Goal: Check status: Check status

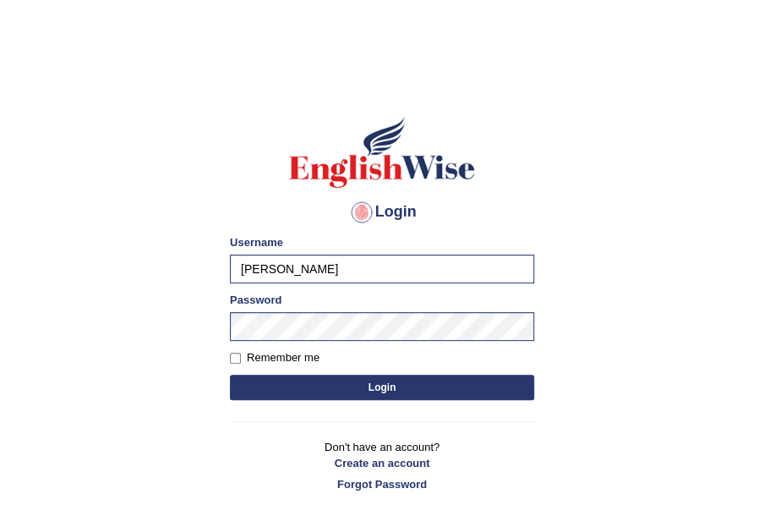
click at [371, 385] on button "Login" at bounding box center [382, 386] width 304 height 25
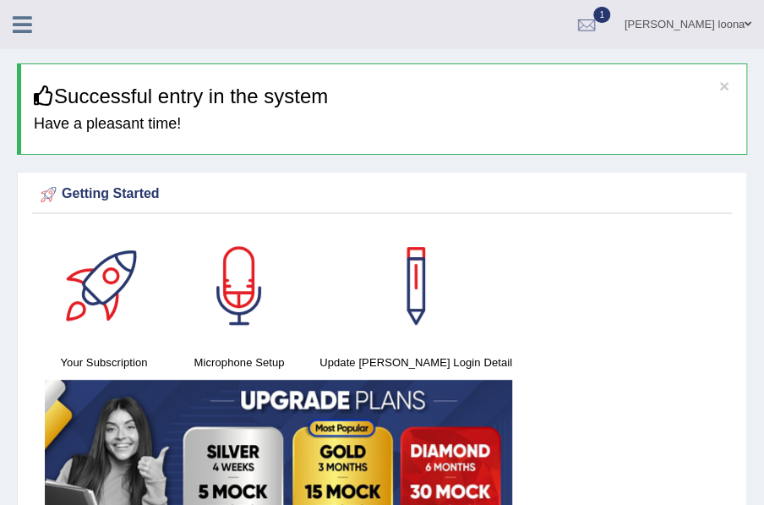
click at [18, 19] on icon at bounding box center [22, 25] width 19 height 22
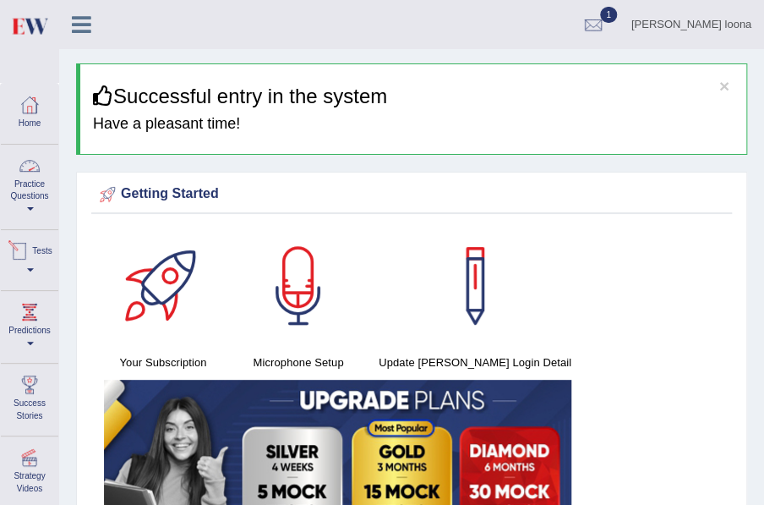
click at [25, 258] on div at bounding box center [19, 250] width 25 height 25
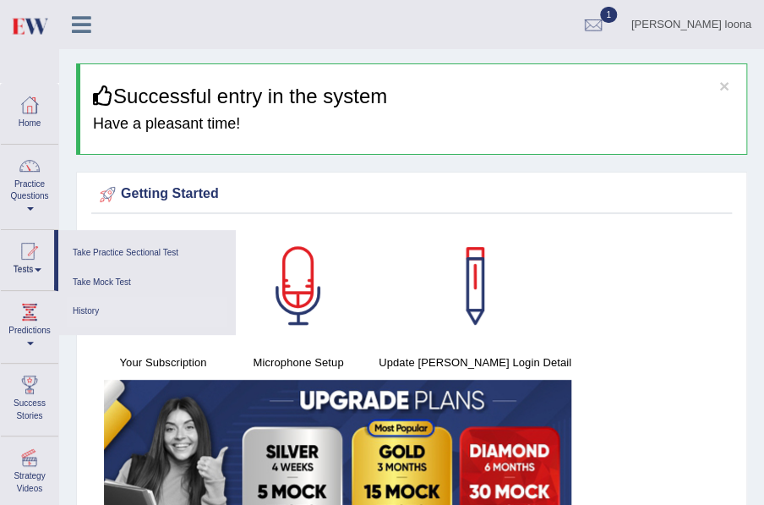
click at [79, 308] on link "History" at bounding box center [147, 312] width 161 height 30
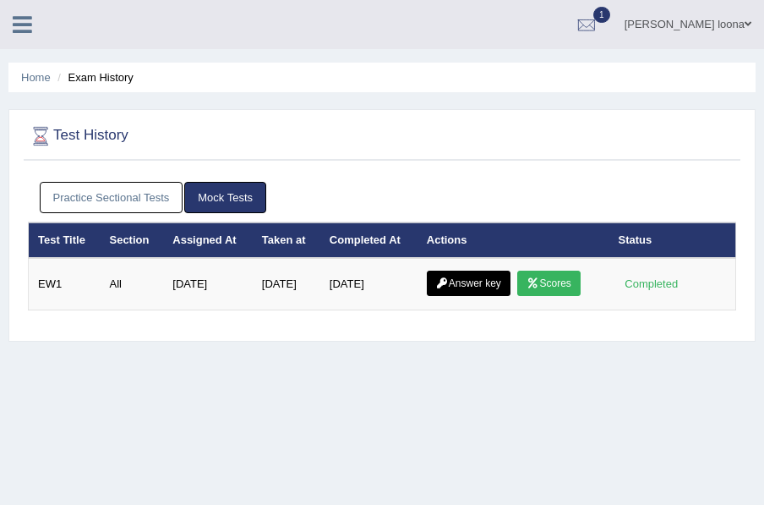
click at [462, 281] on link "Answer key" at bounding box center [469, 282] width 84 height 25
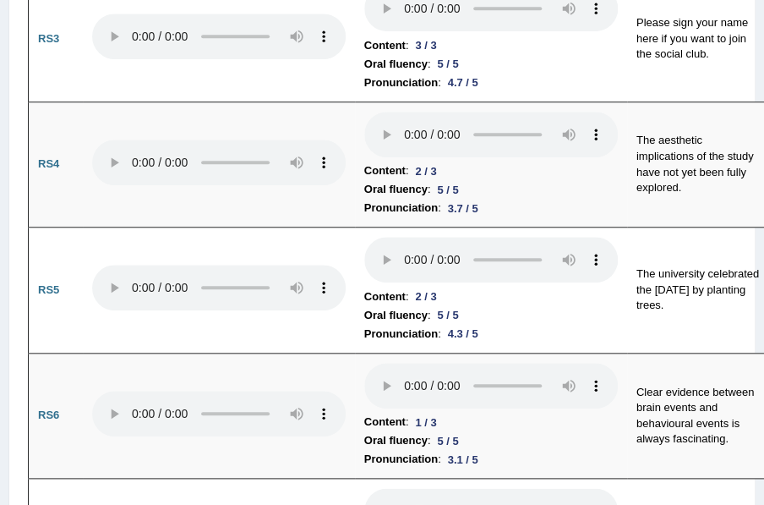
scroll to position [2400, 0]
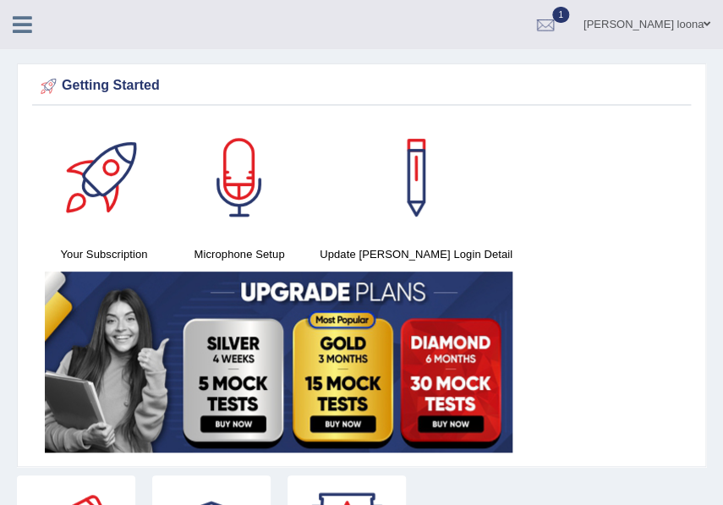
click at [585, 188] on div "Your Subscription Microphone Setup Update [PERSON_NAME] Login Detail" at bounding box center [361, 287] width 658 height 339
click at [19, 19] on icon at bounding box center [22, 25] width 19 height 22
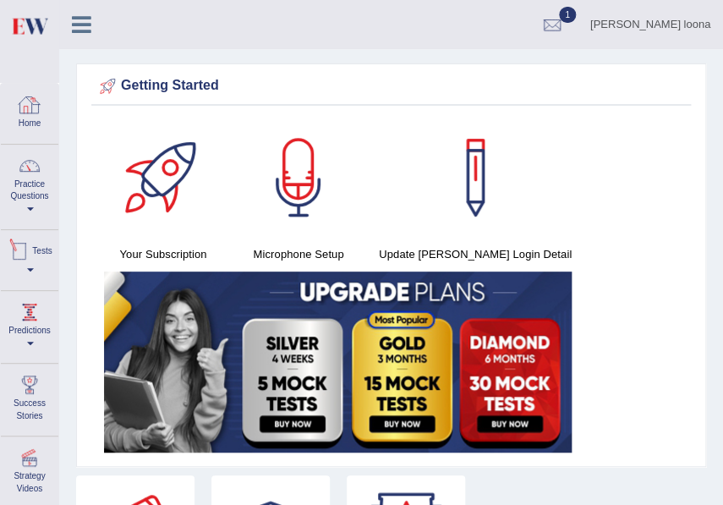
click at [43, 267] on link "Tests" at bounding box center [29, 257] width 57 height 55
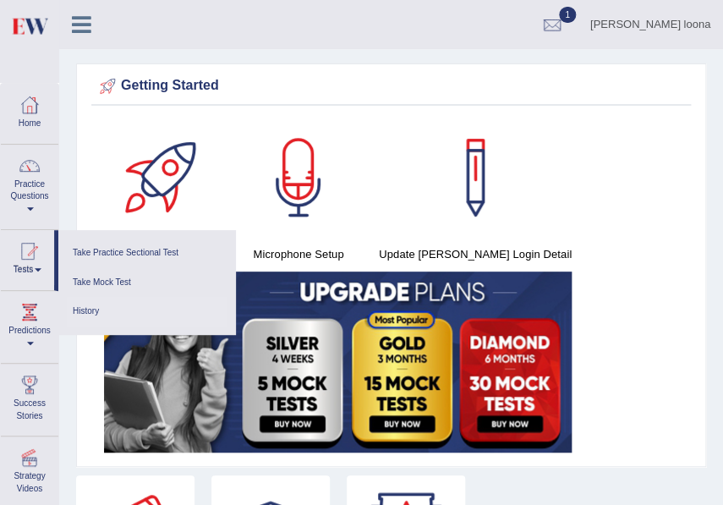
click at [88, 304] on link "History" at bounding box center [147, 312] width 161 height 30
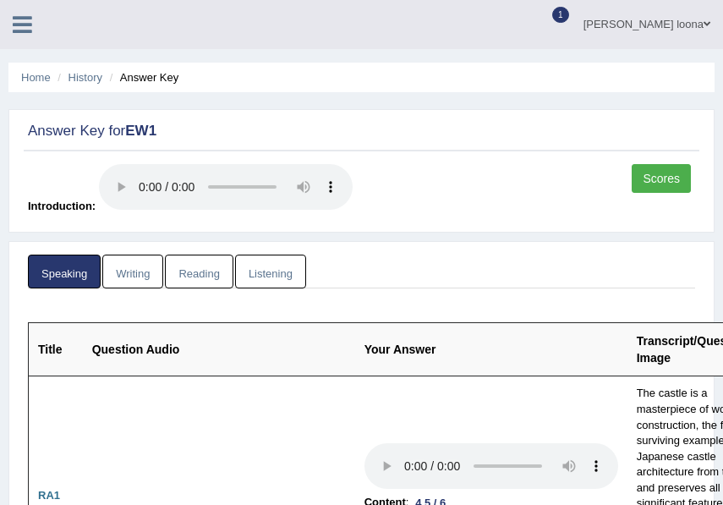
click at [346, 365] on th "Question Audio" at bounding box center [219, 349] width 272 height 53
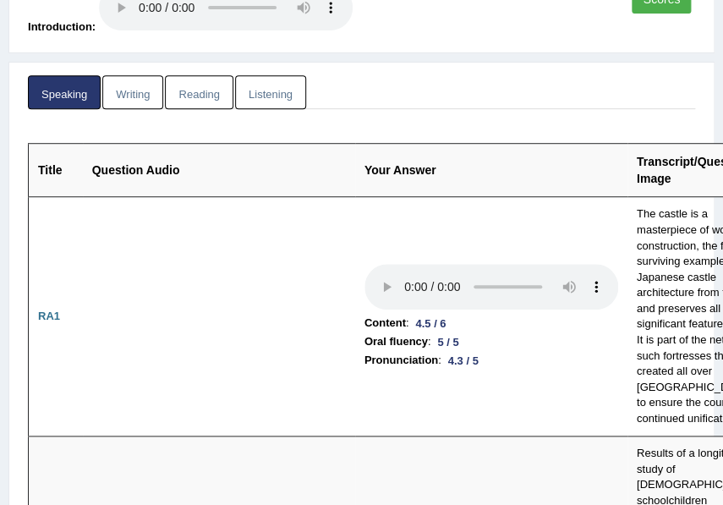
scroll to position [123, 0]
